Goal: Transaction & Acquisition: Purchase product/service

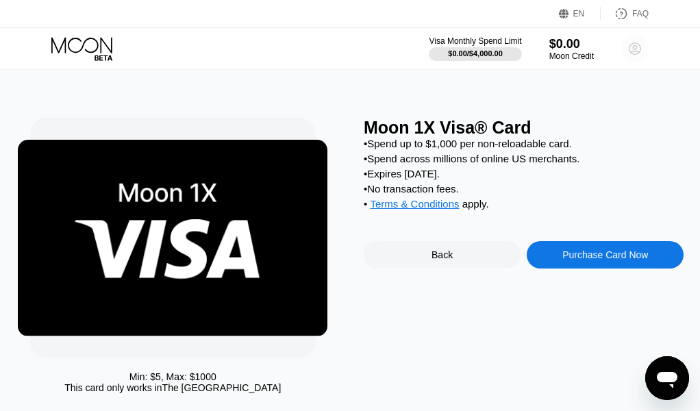
click at [647, 43] on circle at bounding box center [634, 48] width 27 height 27
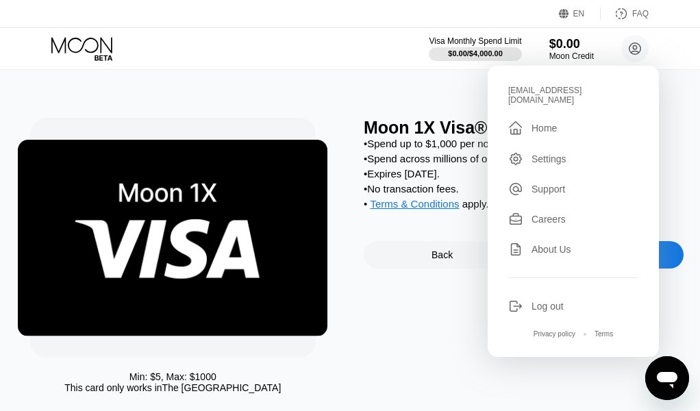
click at [446, 298] on div "Moon 1X Visa® Card • Spend up to $1,000 per non-reloadable card. • Spend across…" at bounding box center [524, 259] width 320 height 282
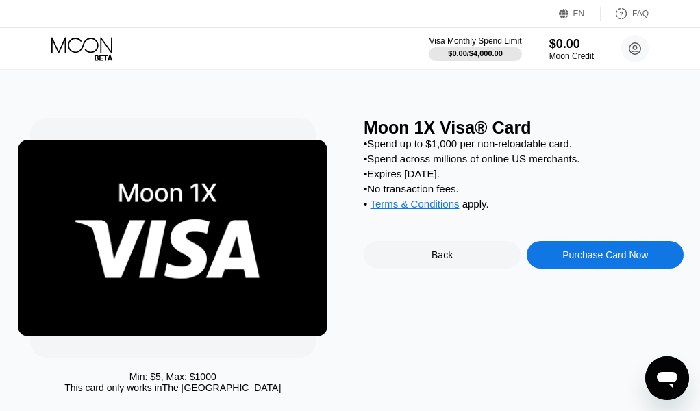
scroll to position [68, 0]
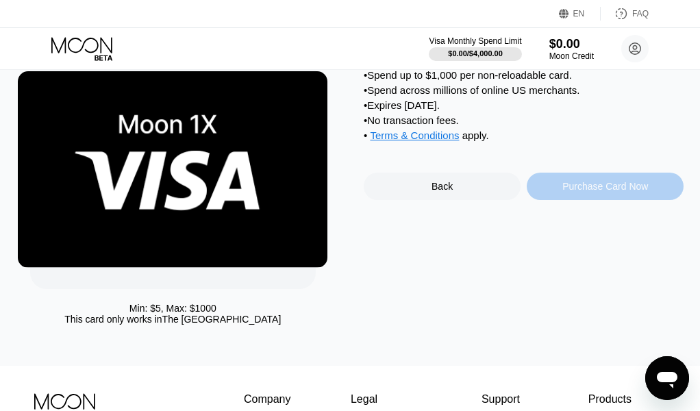
click at [548, 199] on div "Purchase Card Now" at bounding box center [605, 186] width 157 height 27
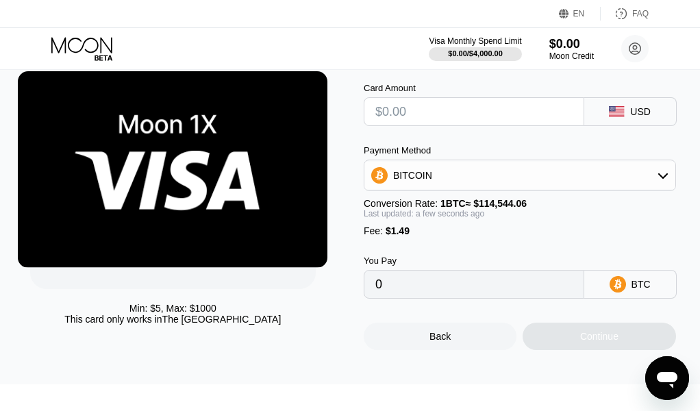
click at [416, 116] on input "text" at bounding box center [473, 111] width 197 height 27
type input "$4"
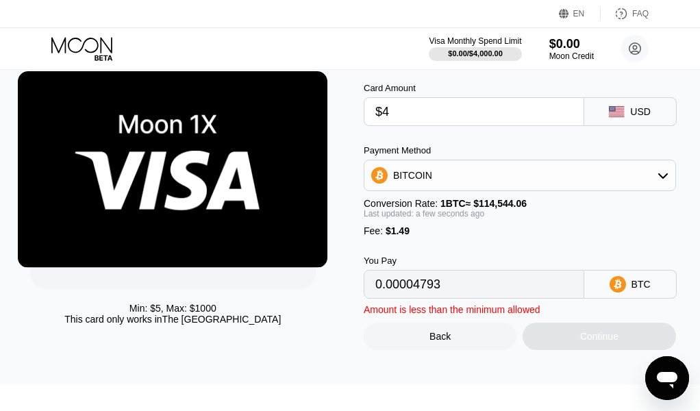
type input "0.00004793"
type input "$49"
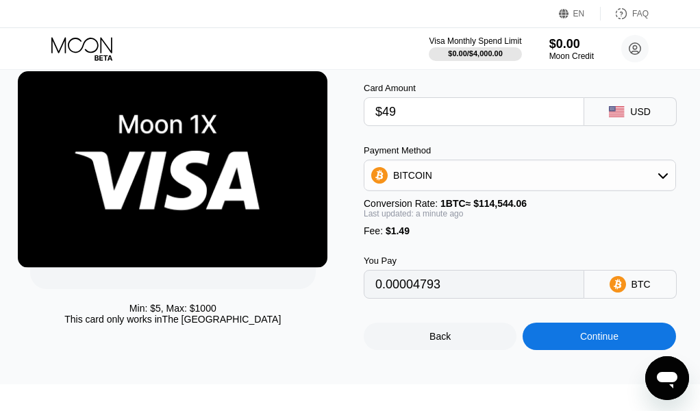
type input "0.00044080"
type input "$49.5"
type input "0.00044516"
type input "$49.50"
click at [579, 350] on div "Continue" at bounding box center [598, 335] width 153 height 27
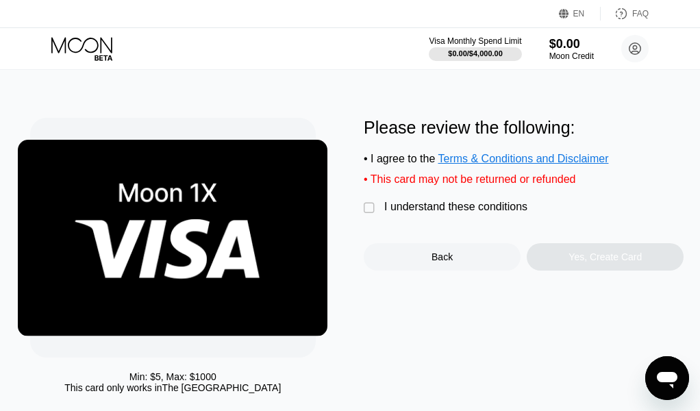
click at [368, 215] on div "" at bounding box center [371, 208] width 14 height 14
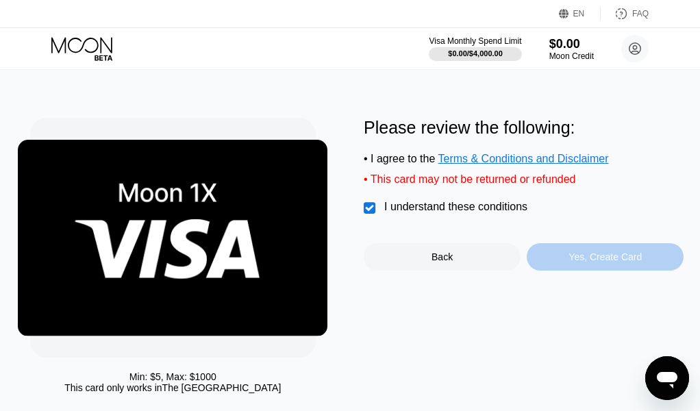
click at [566, 265] on div "Yes, Create Card" at bounding box center [605, 256] width 157 height 27
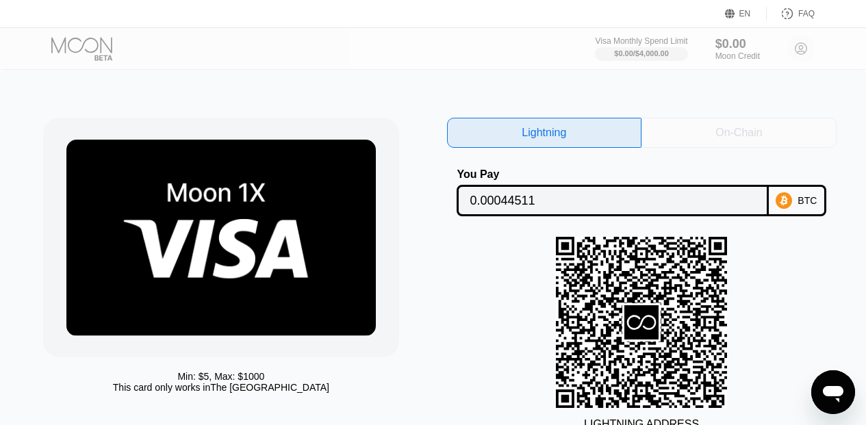
click at [678, 140] on div "On-Chain" at bounding box center [739, 133] width 195 height 30
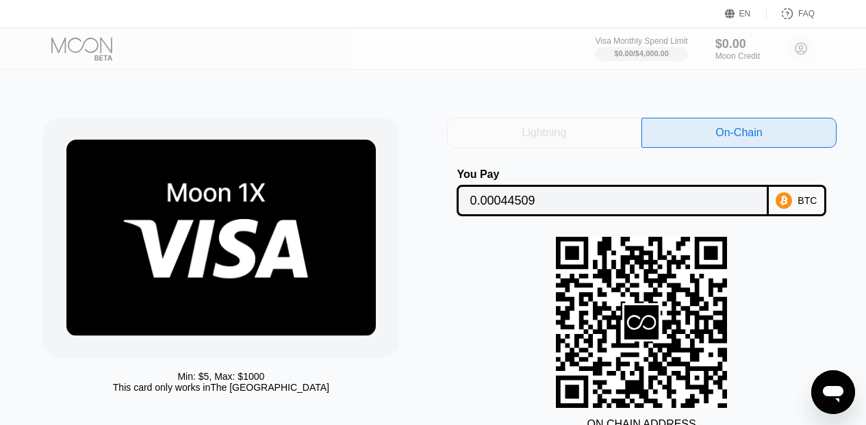
click at [568, 137] on div "Lightning" at bounding box center [544, 133] width 195 height 30
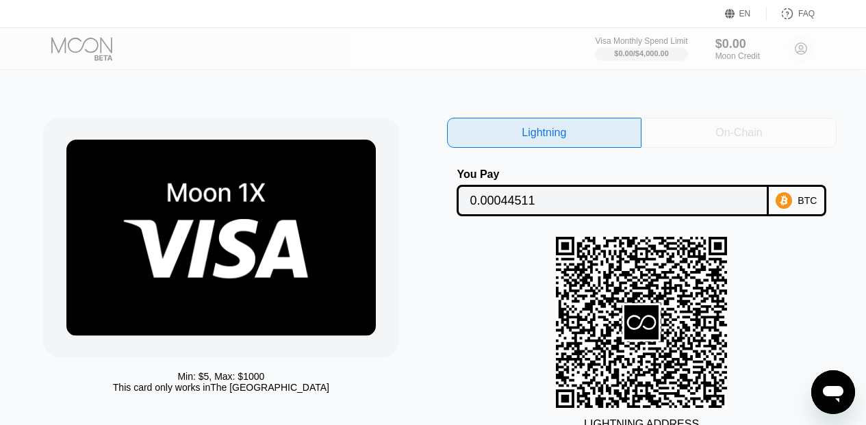
click at [699, 134] on div "On-Chain" at bounding box center [739, 133] width 195 height 30
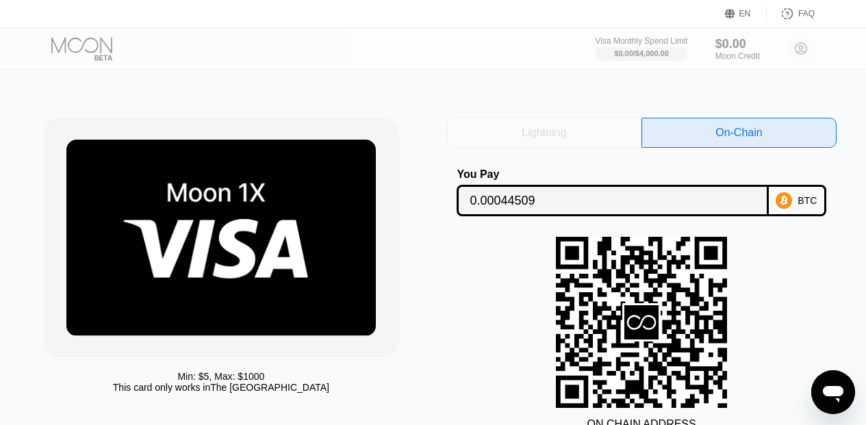
click at [572, 128] on div "Lightning" at bounding box center [544, 133] width 195 height 30
type input "0.00044511"
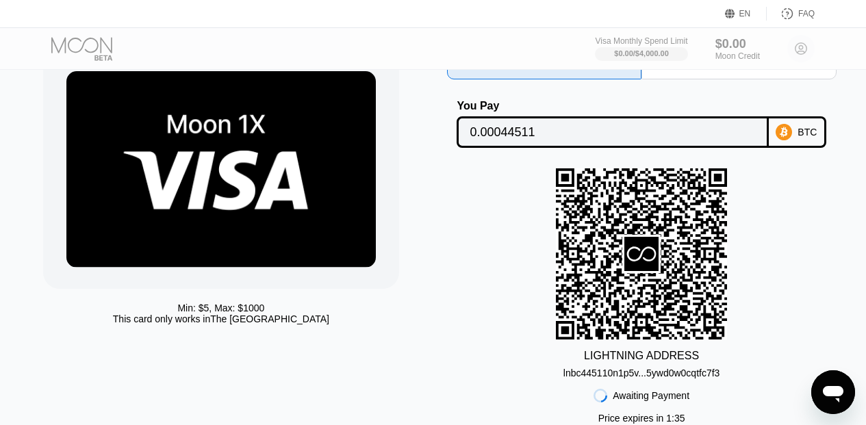
scroll to position [137, 0]
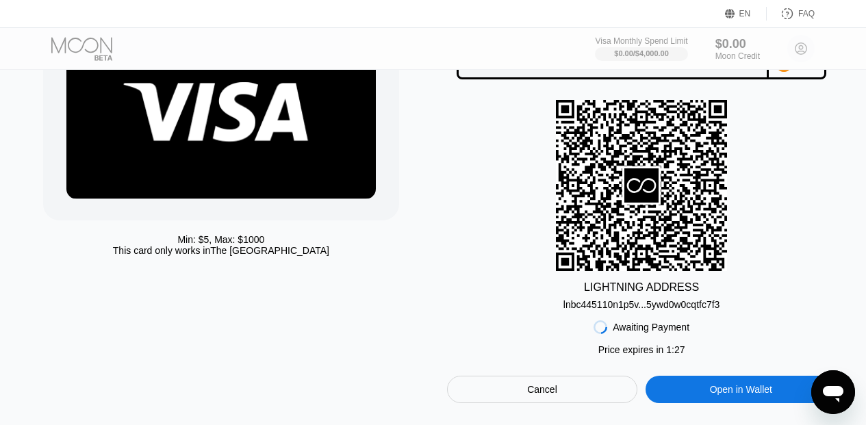
click at [620, 310] on div "lnbc445110n1p5v...5ywd0w0cqtfc7f3" at bounding box center [641, 304] width 157 height 11
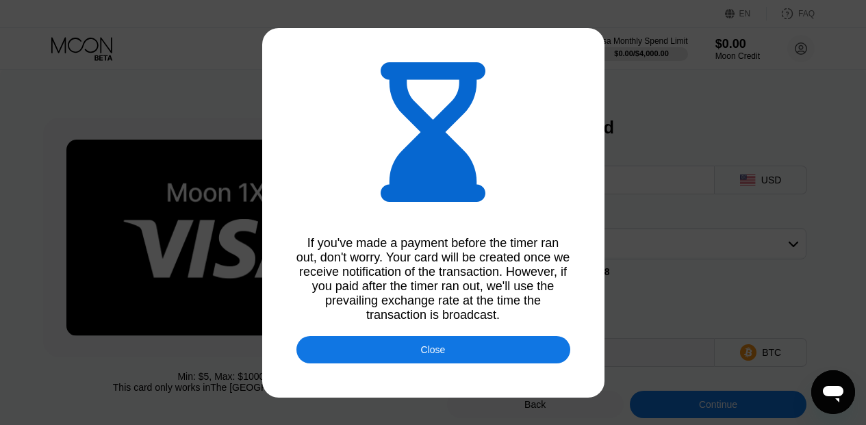
type input "0.00044538"
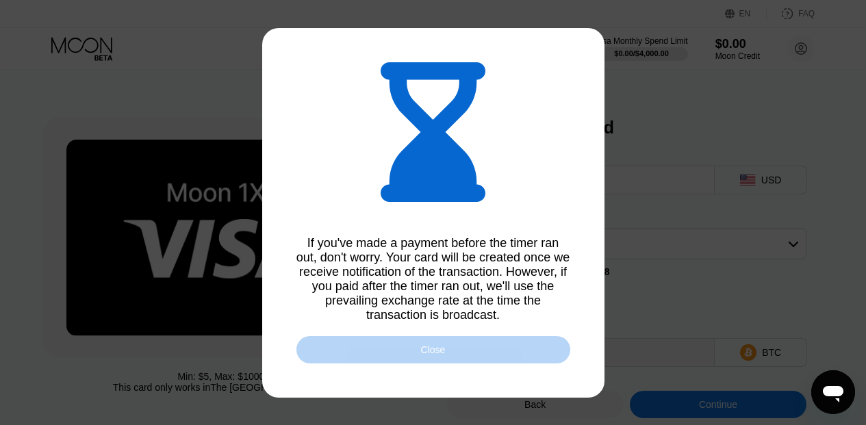
click at [486, 351] on div "Close" at bounding box center [433, 349] width 274 height 27
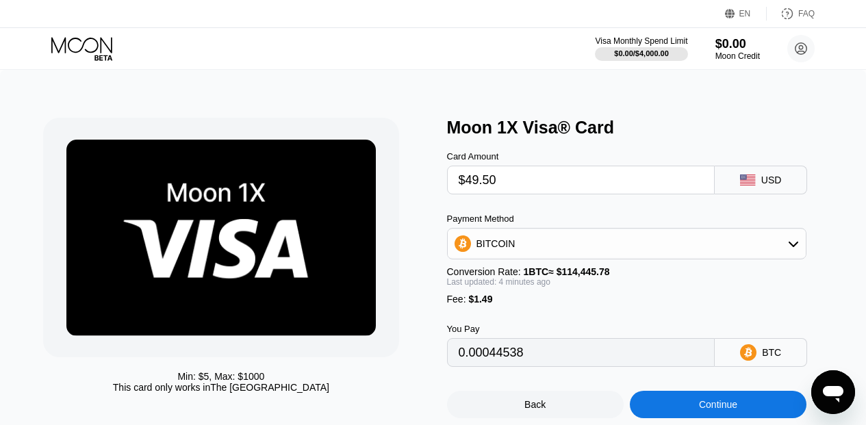
scroll to position [205, 0]
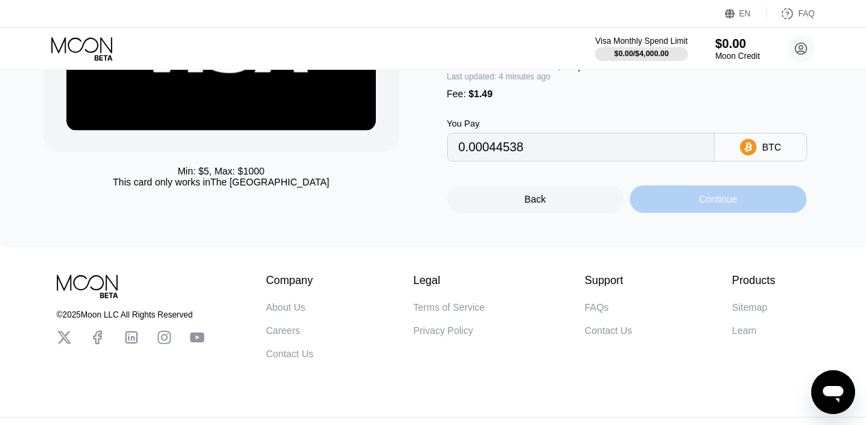
click at [678, 213] on div "Continue" at bounding box center [718, 199] width 177 height 27
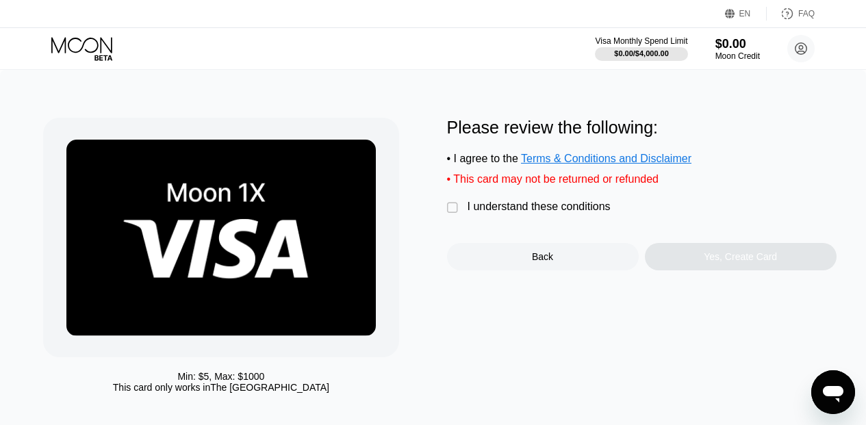
click at [524, 213] on div "I understand these conditions" at bounding box center [539, 207] width 143 height 12
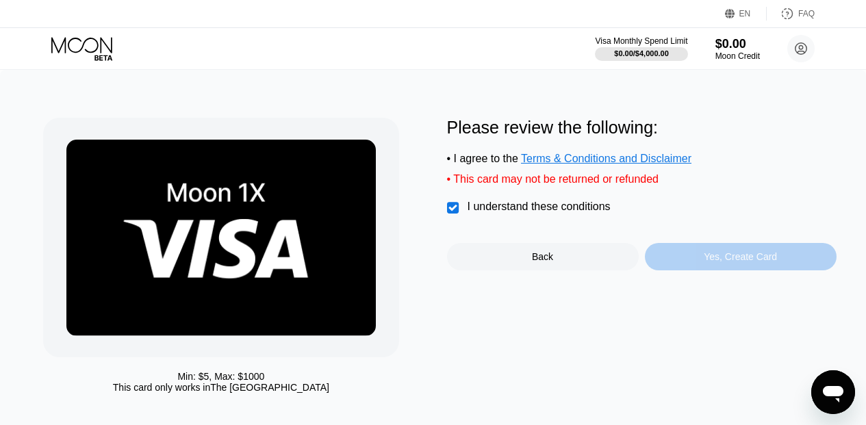
click at [674, 270] on div "Yes, Create Card" at bounding box center [741, 256] width 192 height 27
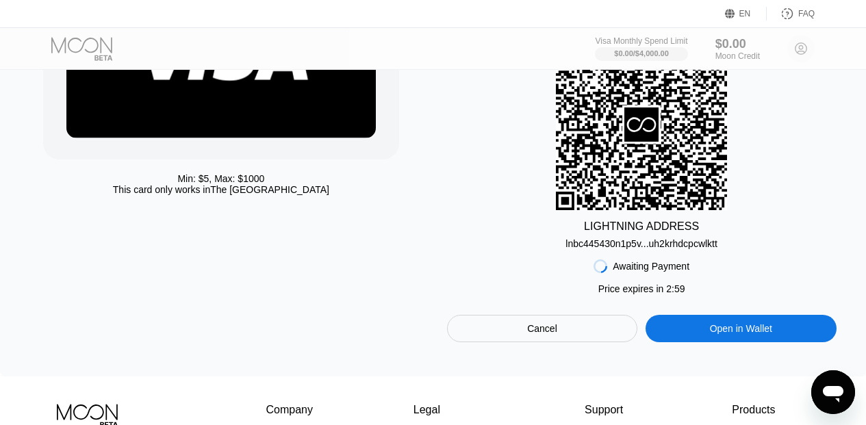
scroll to position [205, 0]
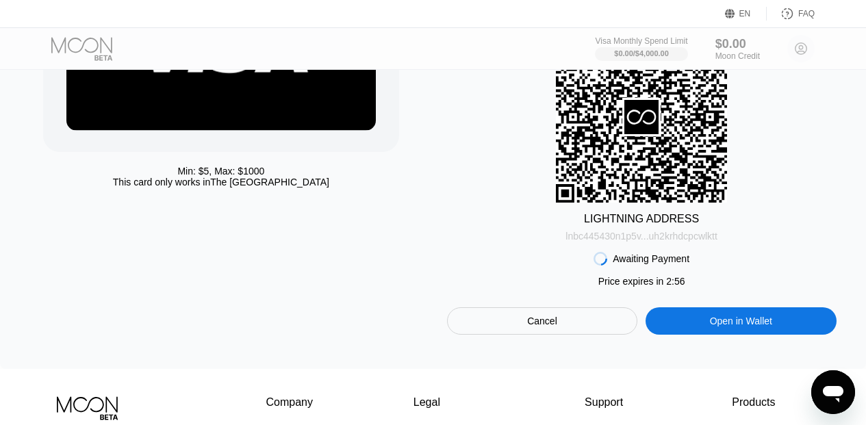
click at [661, 242] on div "lnbc445430n1p5v...uh2krhdcpcwlktt" at bounding box center [642, 236] width 152 height 11
click at [709, 127] on div "LIGHTNING ADDRESS lnbc445430n1p5v...uh2krhdcpcwlktt" at bounding box center [642, 136] width 390 height 210
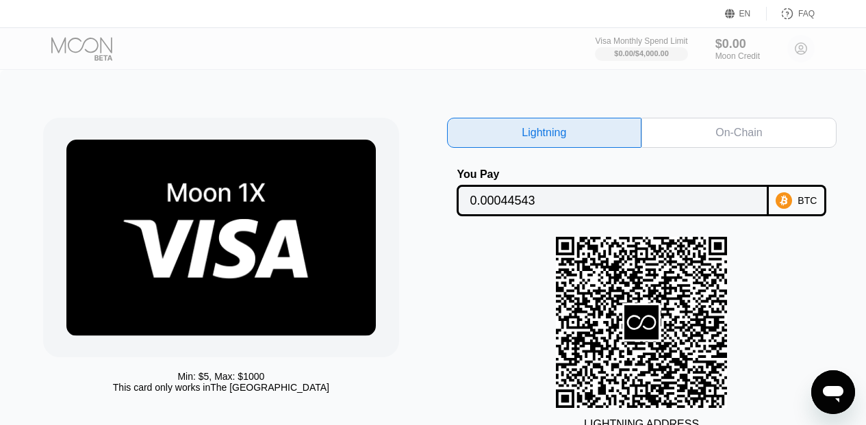
click at [709, 127] on div "On-Chain" at bounding box center [739, 133] width 195 height 30
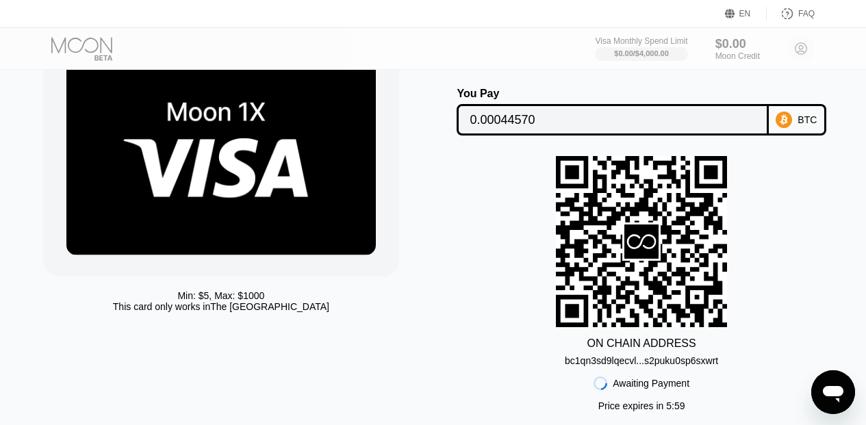
scroll to position [274, 0]
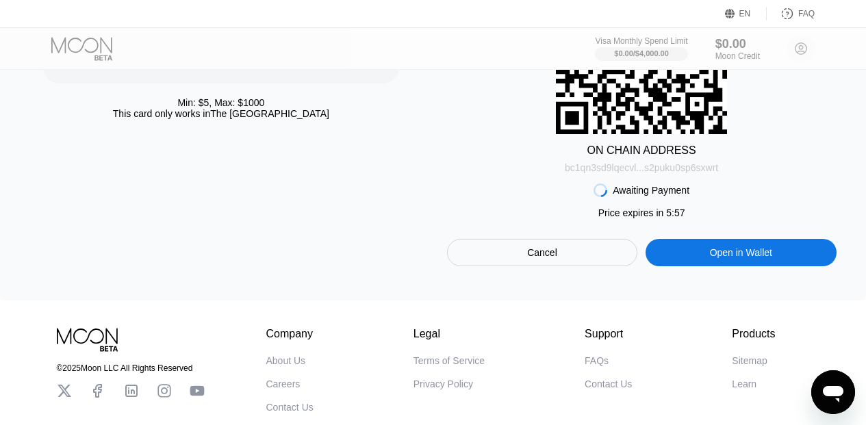
click at [683, 173] on div "bc1qn3sd9lqecvl...s2puku0sp6sxwrt" at bounding box center [641, 167] width 153 height 11
click at [709, 203] on div "Awaiting Payment Price expires in 2 : 20 Price expires in 5 : 24 Cancel Open in…" at bounding box center [642, 219] width 390 height 93
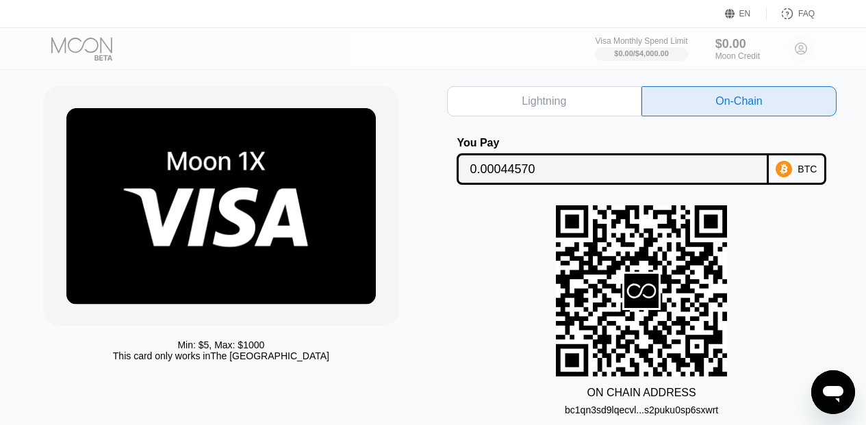
scroll to position [0, 0]
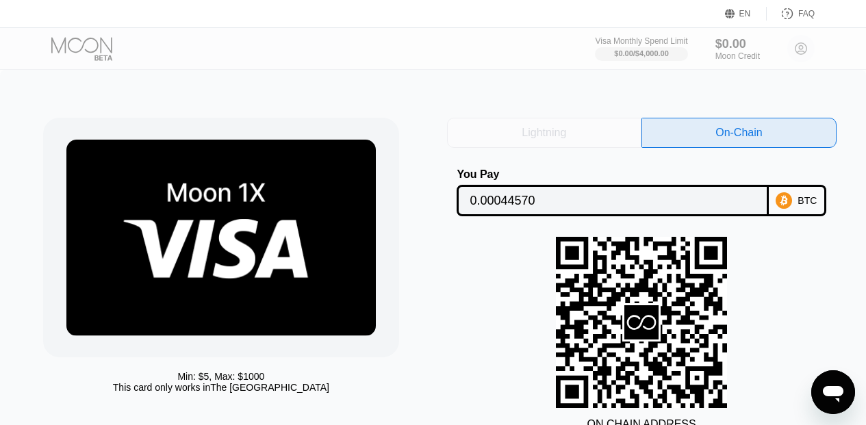
click at [572, 132] on div "Lightning" at bounding box center [544, 133] width 195 height 30
type input "0.00044543"
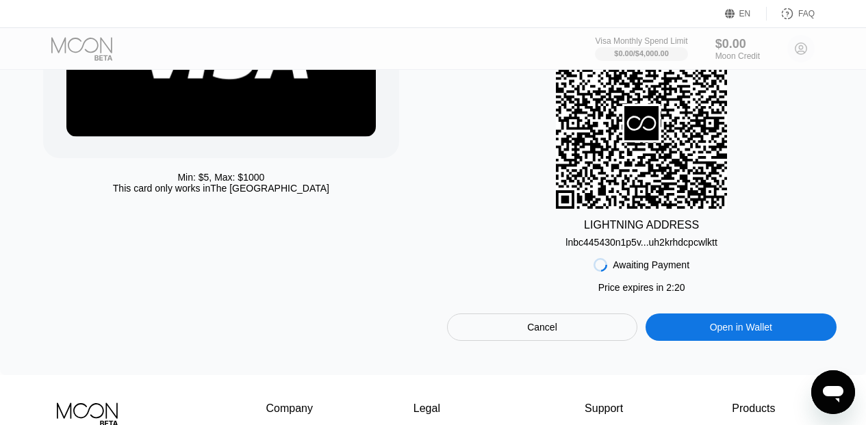
scroll to position [205, 0]
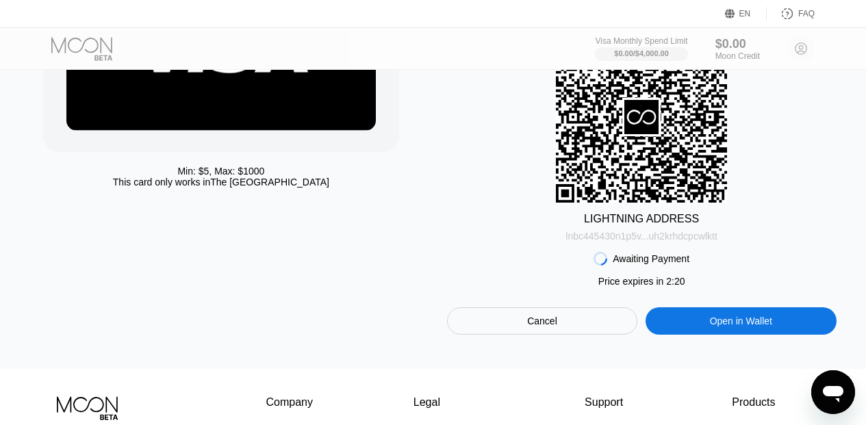
click at [634, 242] on div "lnbc445430n1p5v...uh2krhdcpcwlktt" at bounding box center [642, 236] width 152 height 11
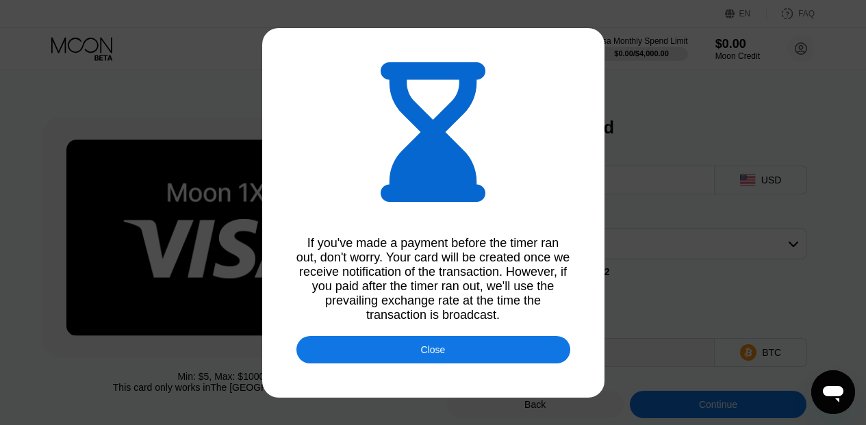
click at [637, 154] on div at bounding box center [433, 212] width 866 height 425
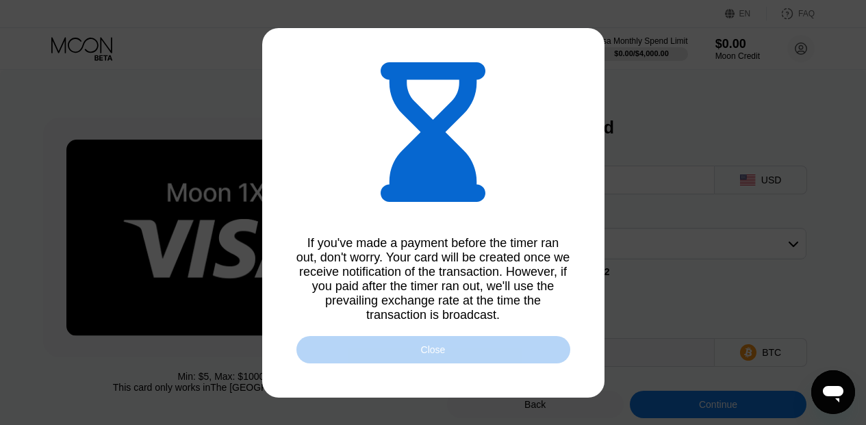
click at [398, 364] on div "Close" at bounding box center [433, 349] width 274 height 27
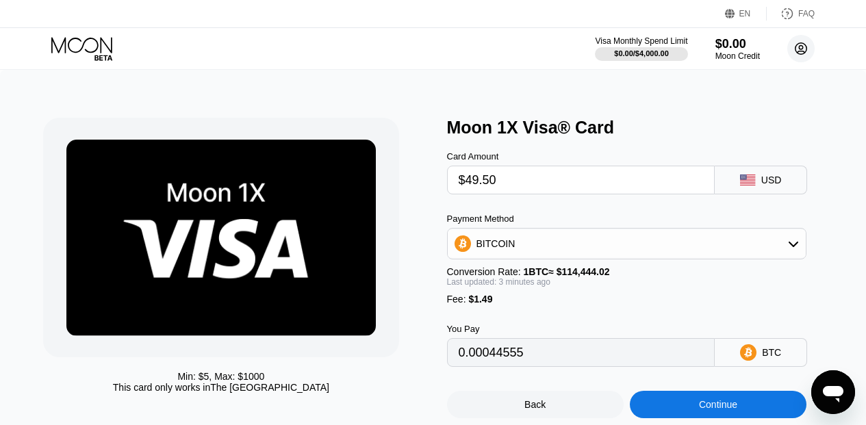
click at [709, 44] on circle at bounding box center [800, 48] width 27 height 27
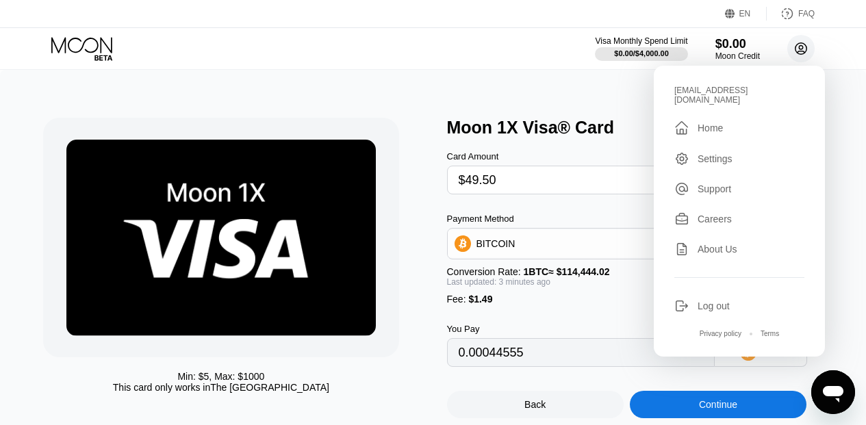
type input "0.00044556"
